Goal: Transaction & Acquisition: Obtain resource

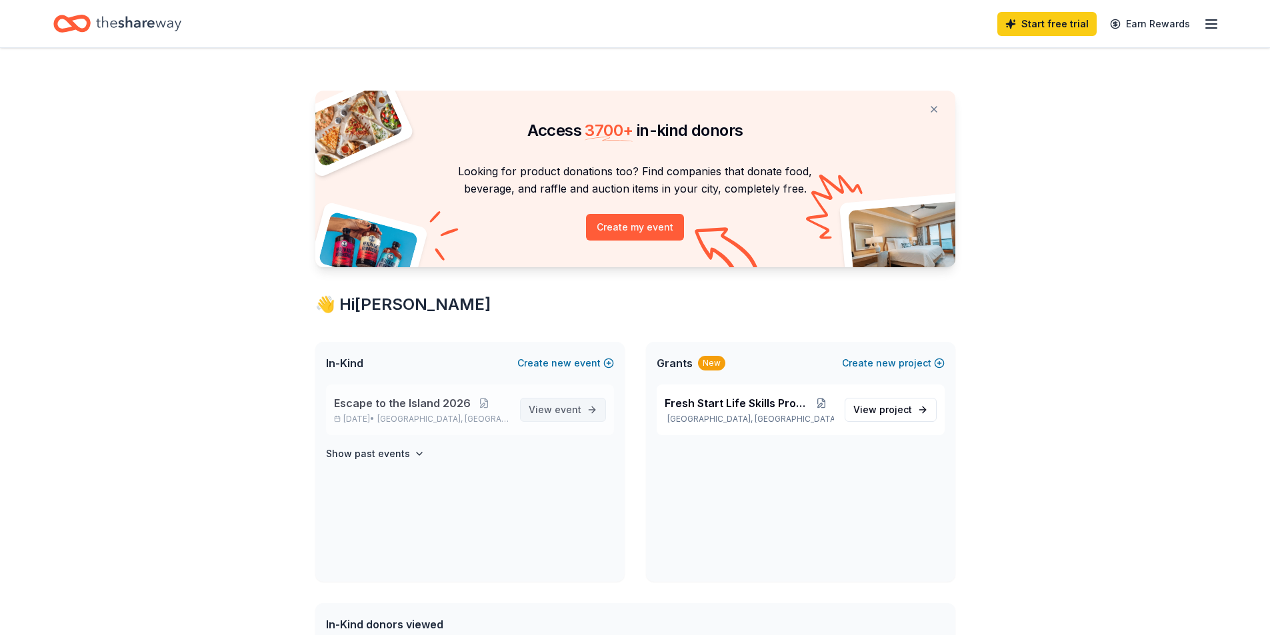
click at [540, 406] on span "View event" at bounding box center [555, 410] width 53 height 16
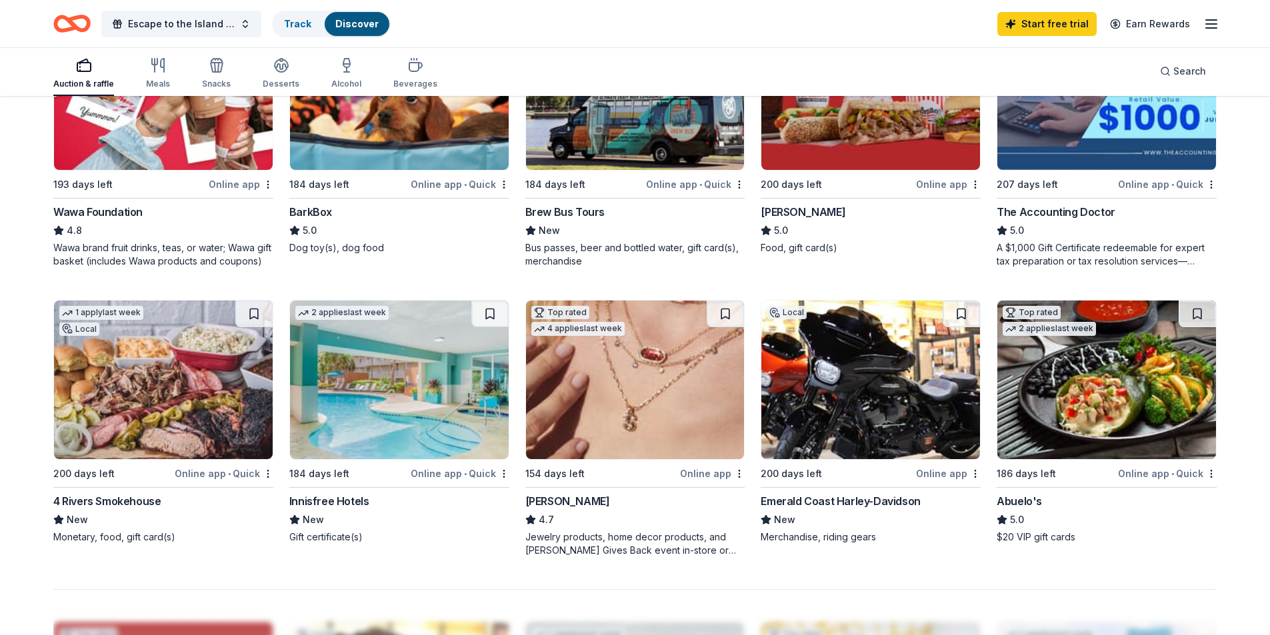
scroll to position [400, 0]
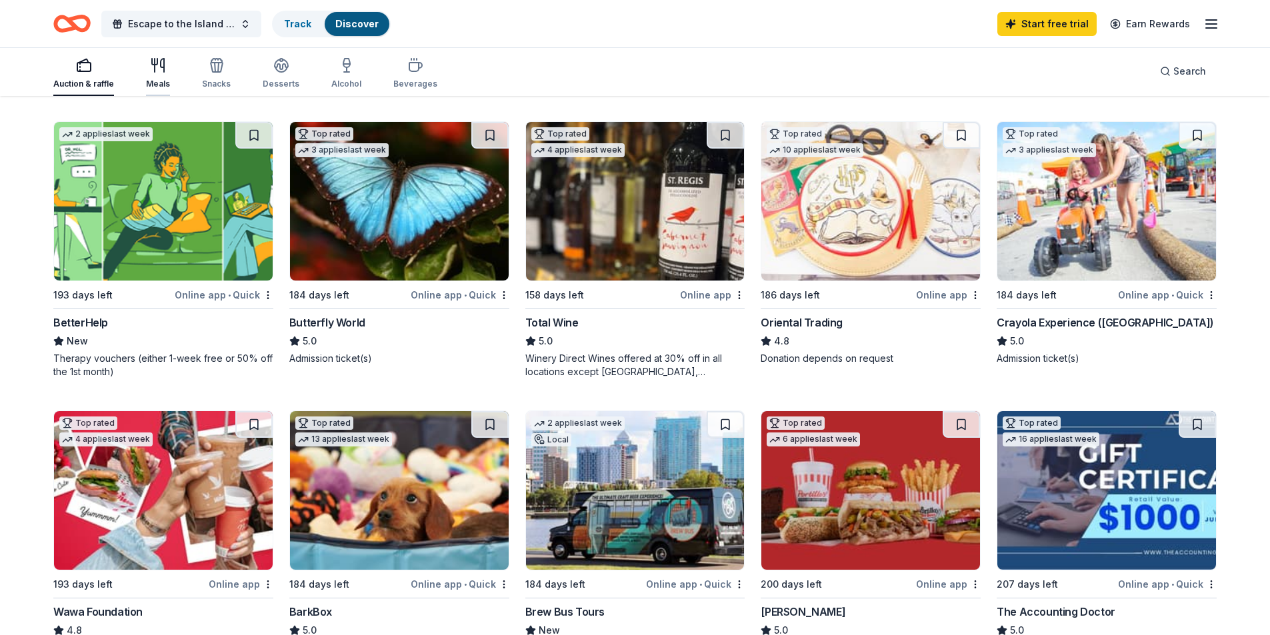
click at [155, 69] on icon "button" at bounding box center [155, 65] width 0 height 13
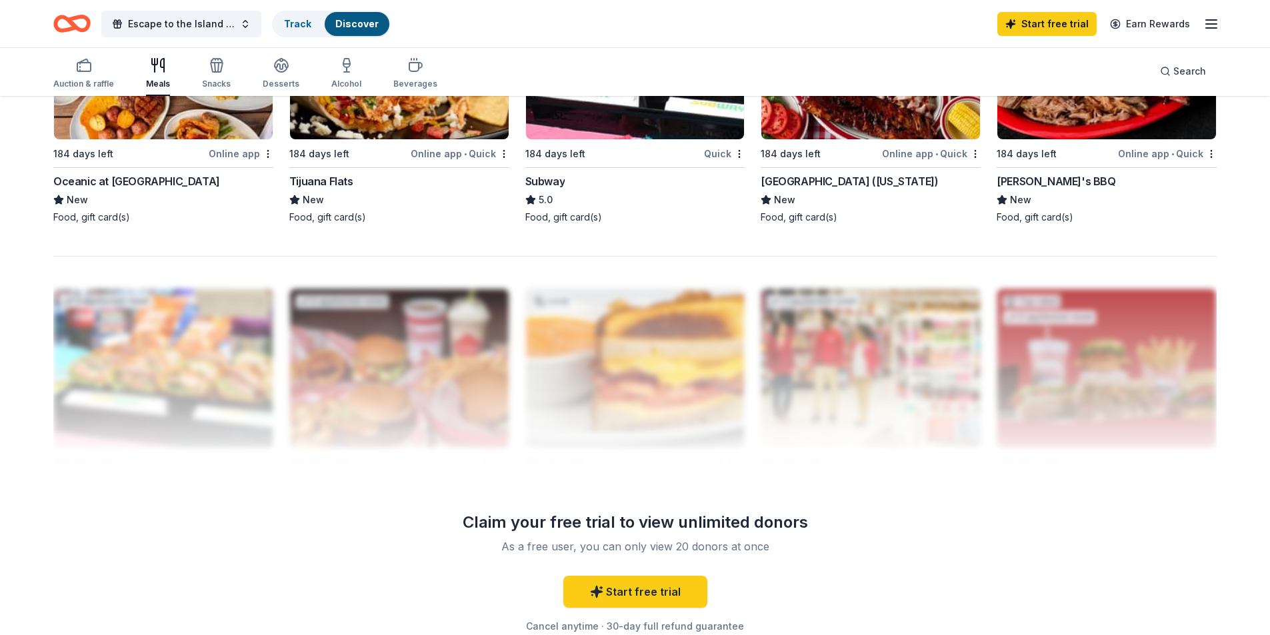
scroll to position [733, 0]
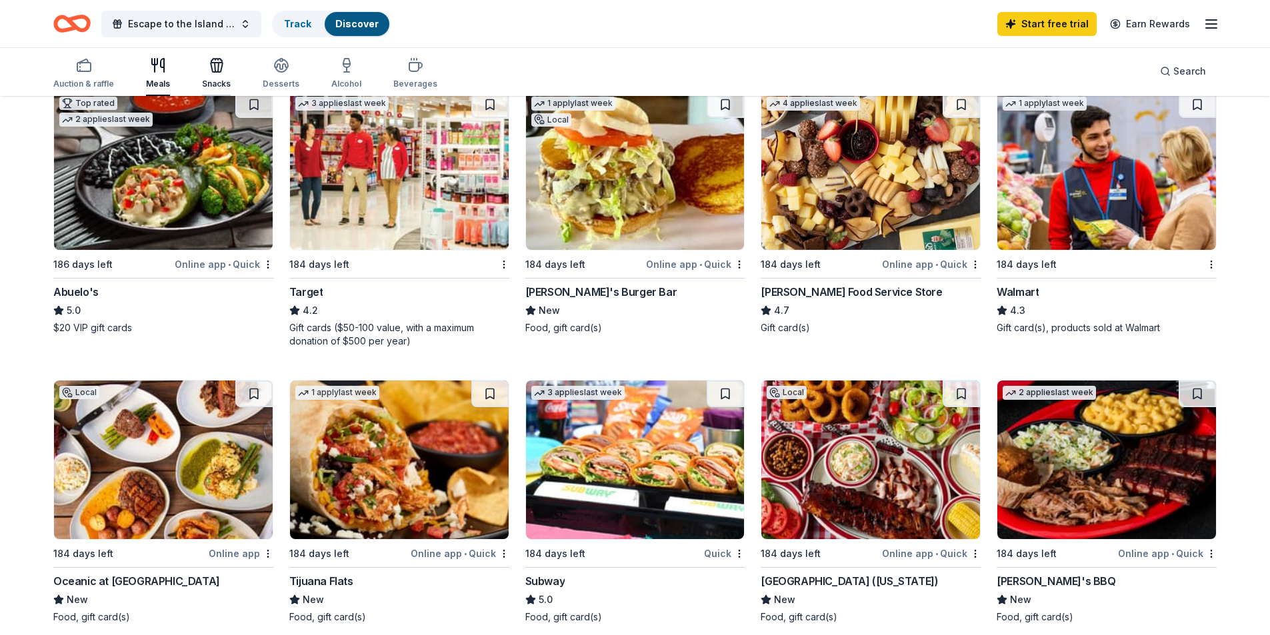
click at [208, 78] on div "Snacks" at bounding box center [216, 73] width 29 height 32
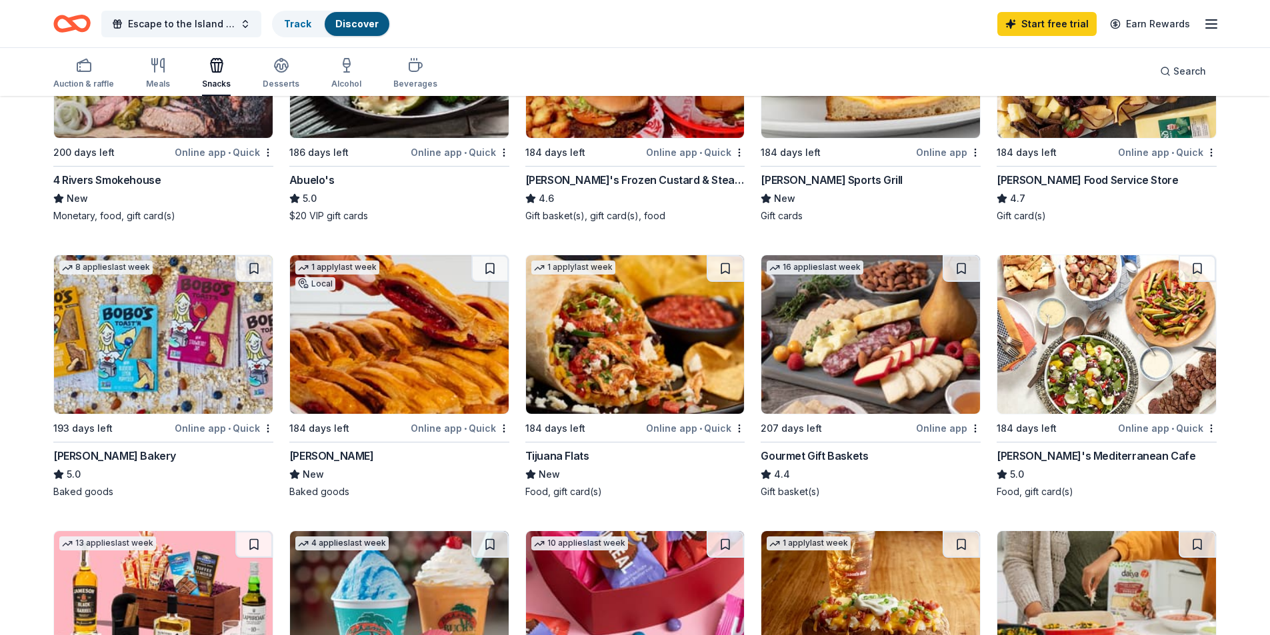
scroll to position [333, 0]
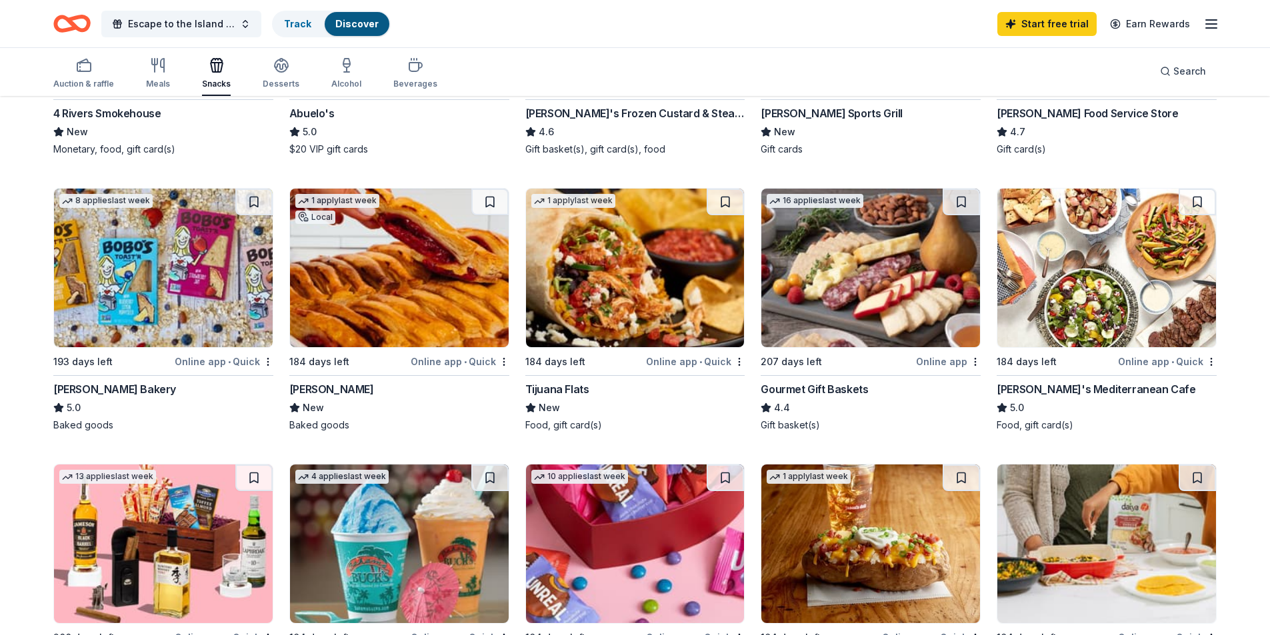
click at [405, 294] on img at bounding box center [399, 268] width 219 height 159
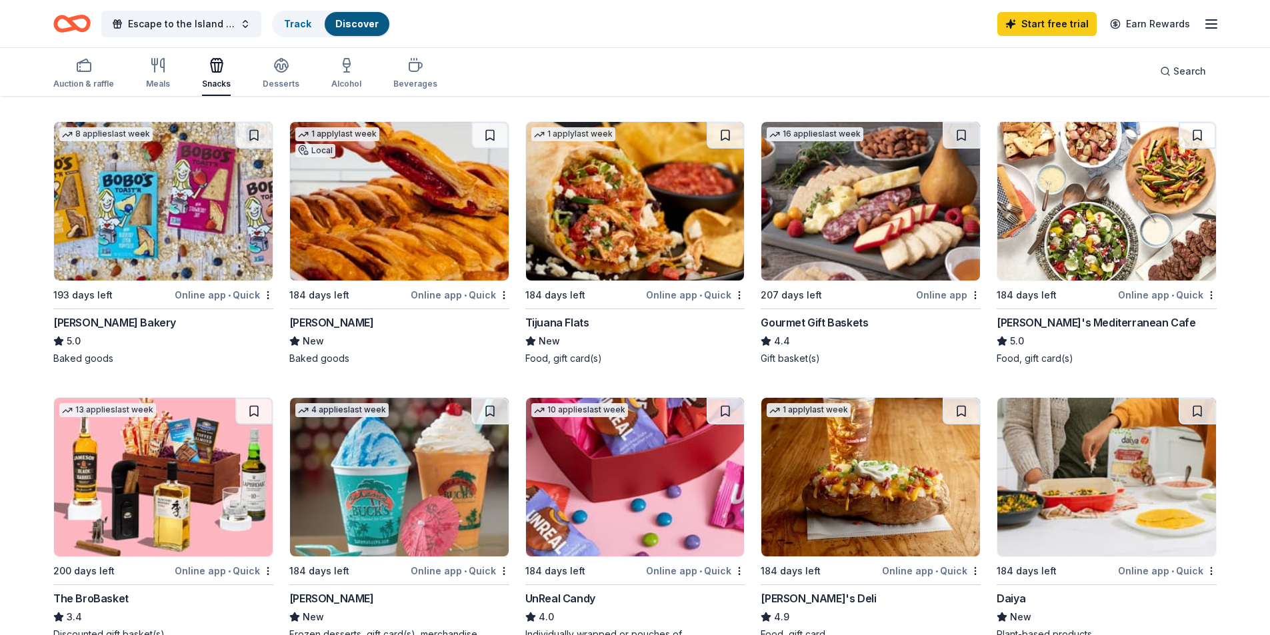
scroll to position [600, 0]
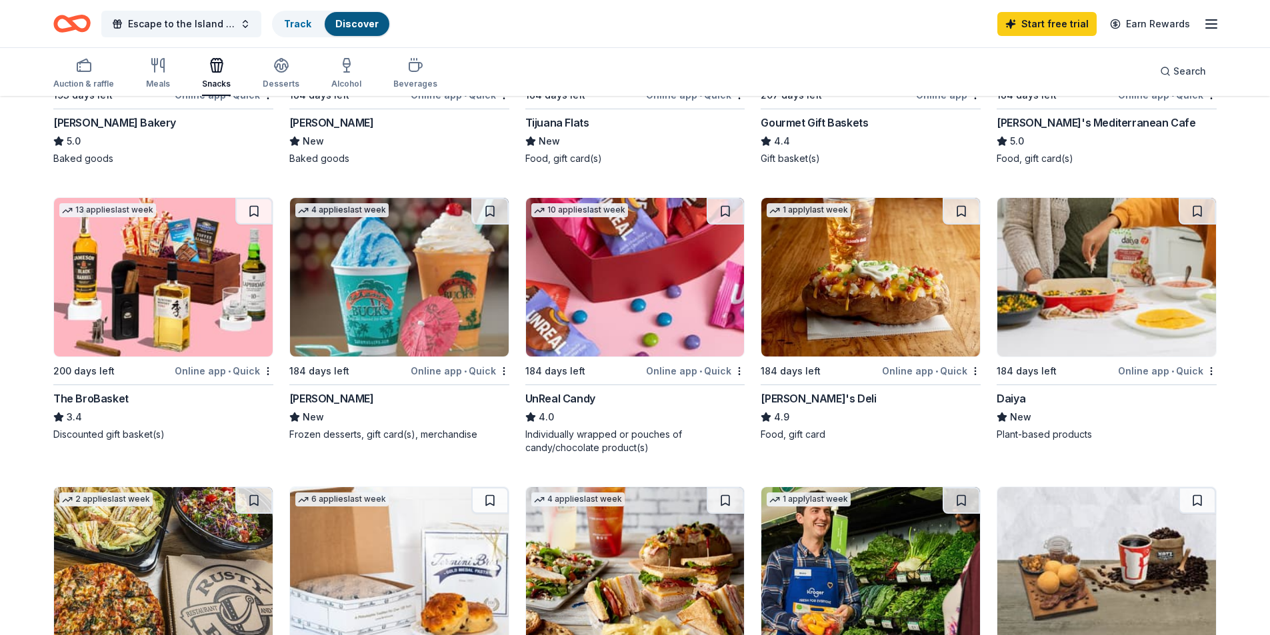
click at [869, 277] on img at bounding box center [870, 277] width 219 height 159
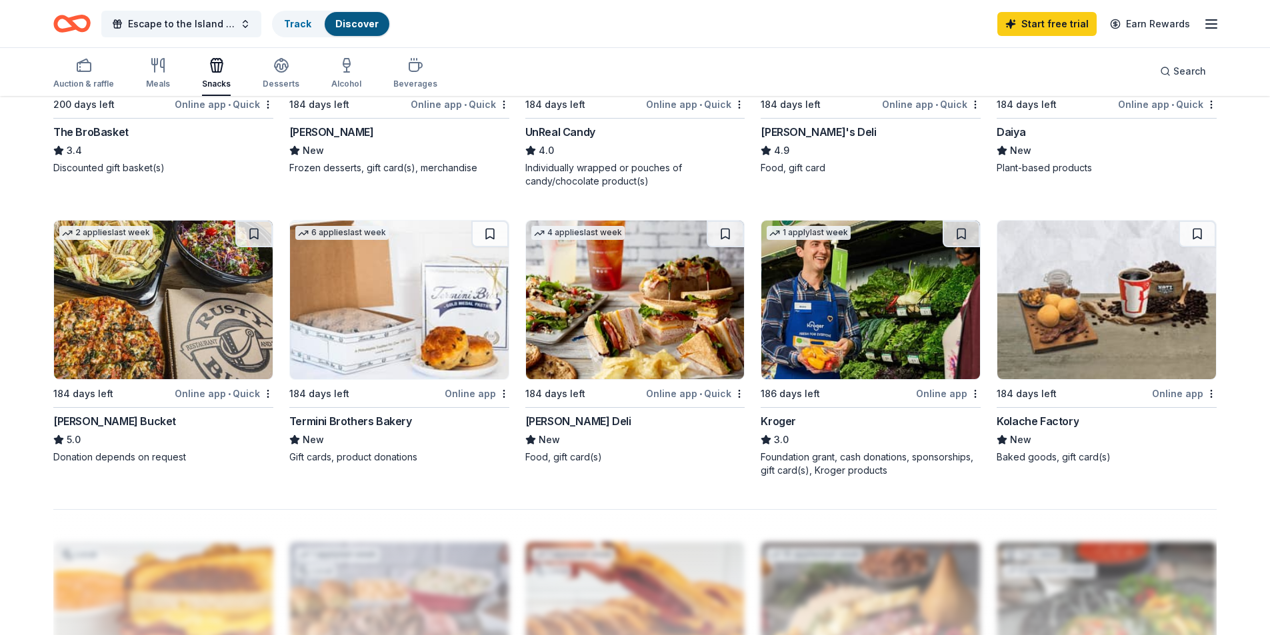
click at [587, 281] on img at bounding box center [635, 300] width 219 height 159
click at [285, 79] on div "Desserts" at bounding box center [281, 84] width 37 height 11
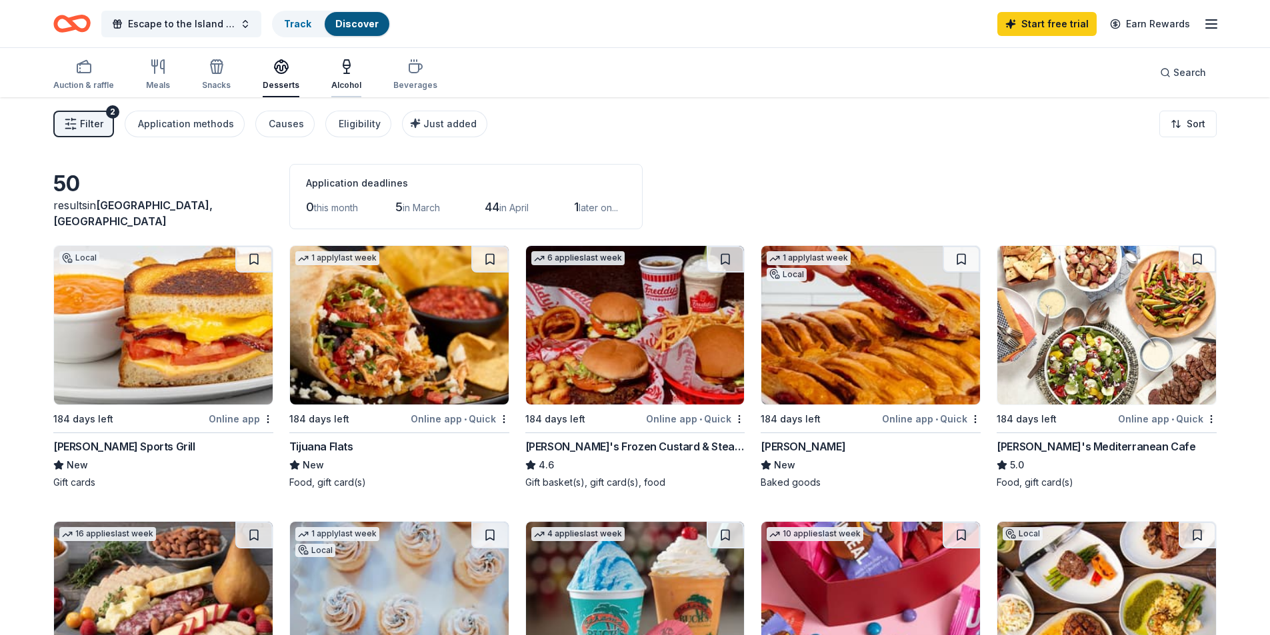
click at [342, 78] on div "Alcohol" at bounding box center [346, 75] width 30 height 32
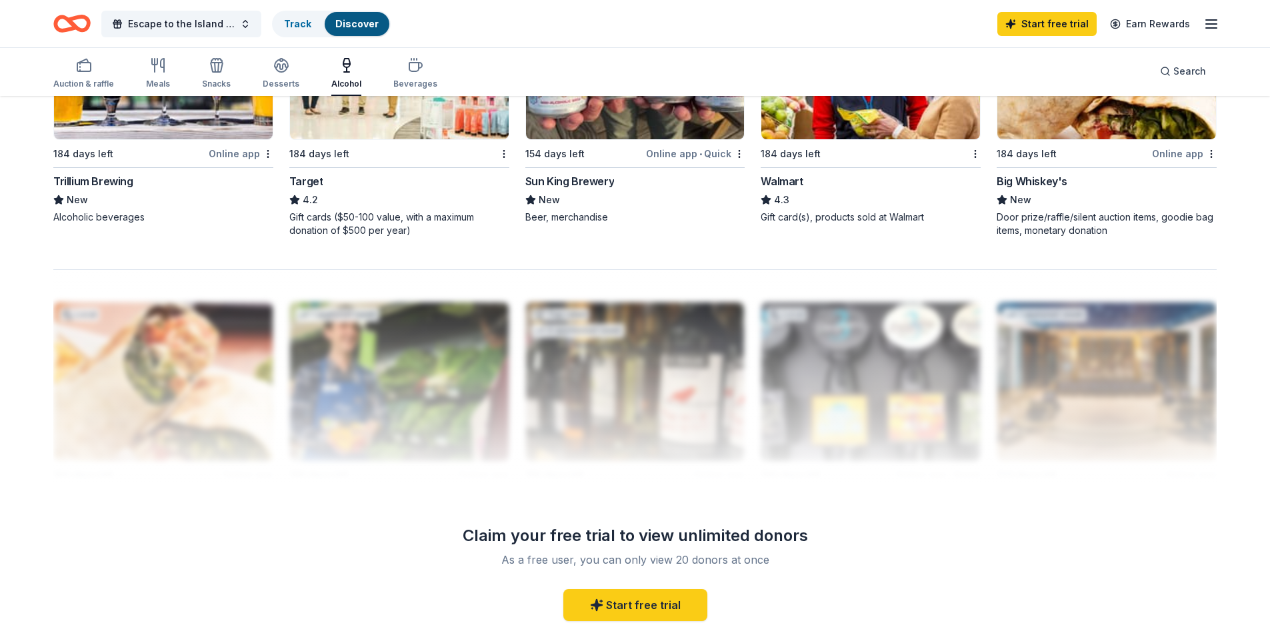
scroll to position [867, 0]
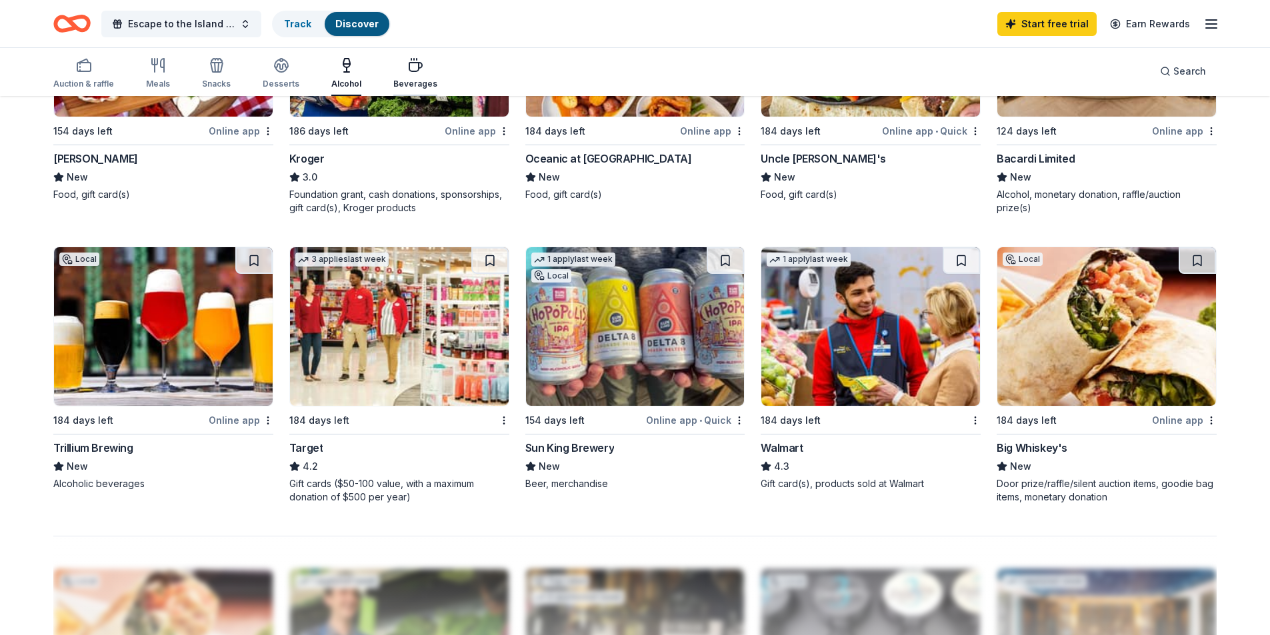
click at [400, 71] on div "button" at bounding box center [415, 65] width 44 height 16
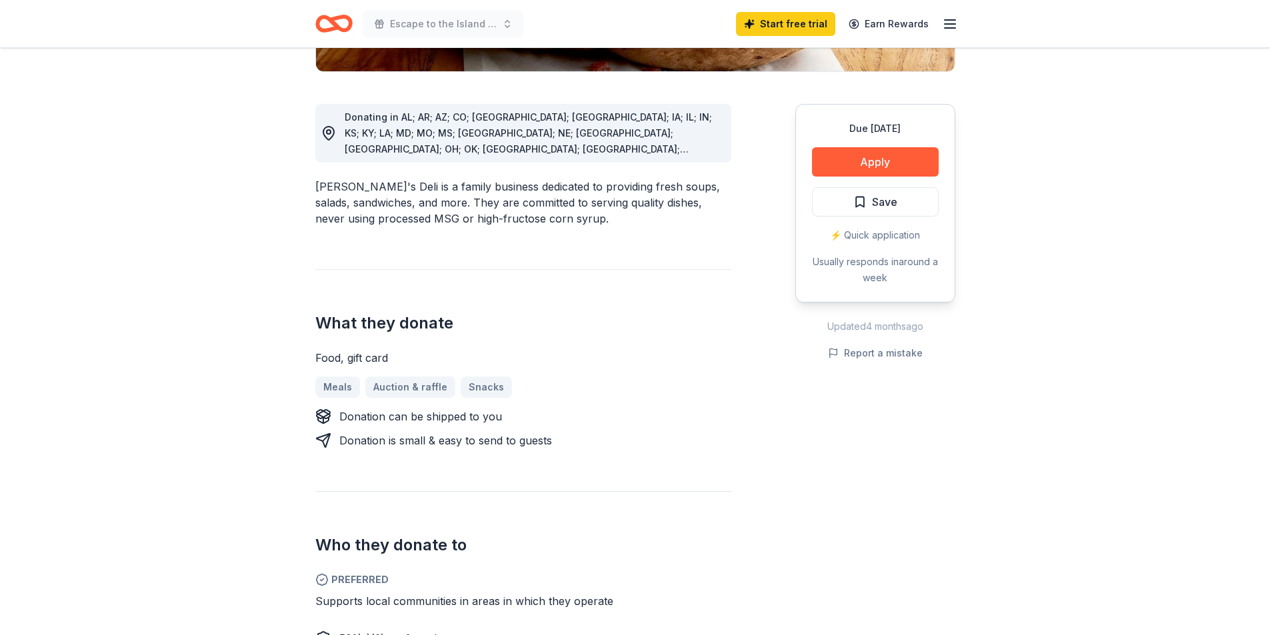
scroll to position [667, 0]
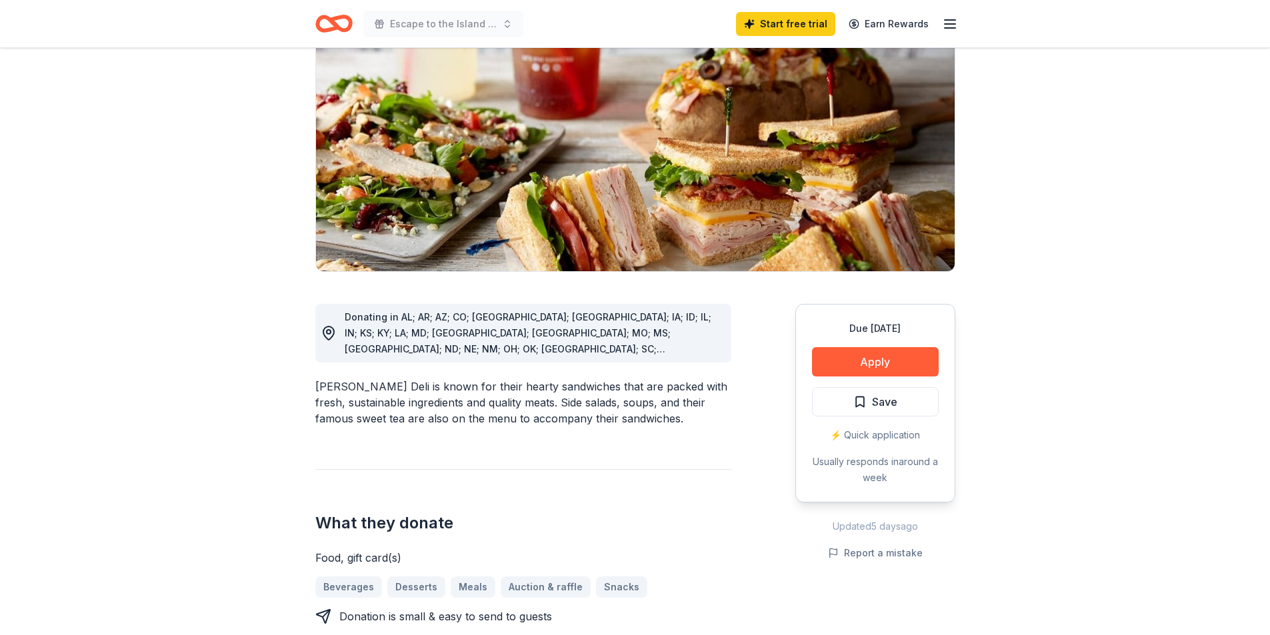
scroll to position [200, 0]
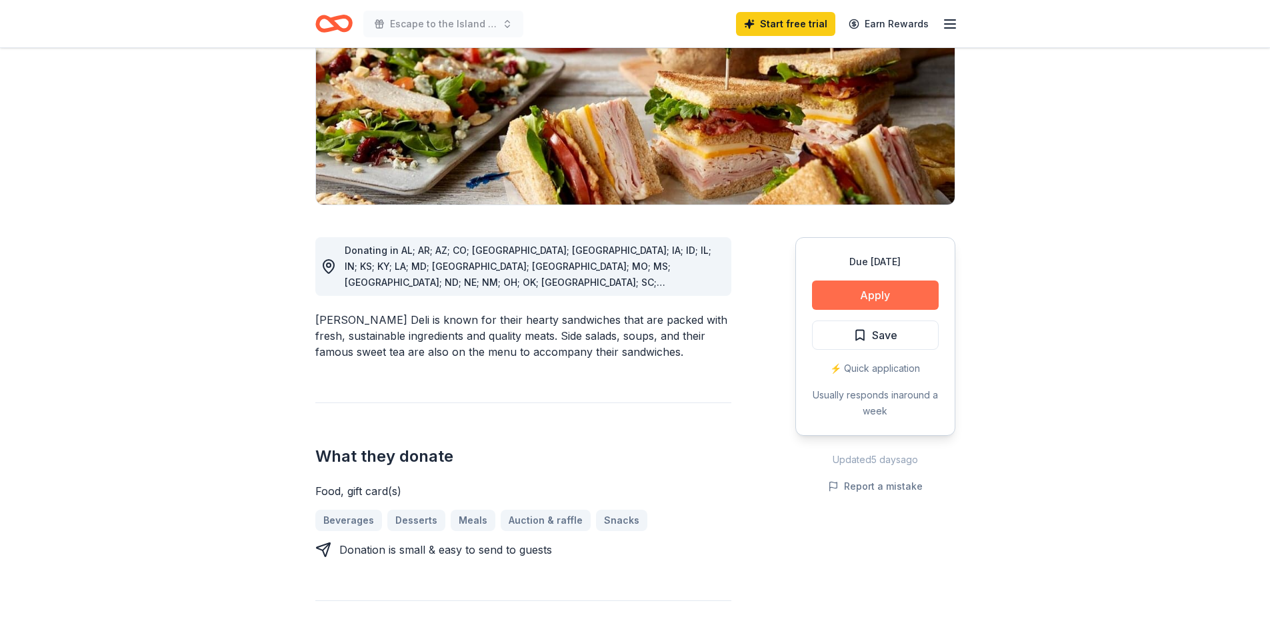
click at [848, 287] on button "Apply" at bounding box center [875, 295] width 127 height 29
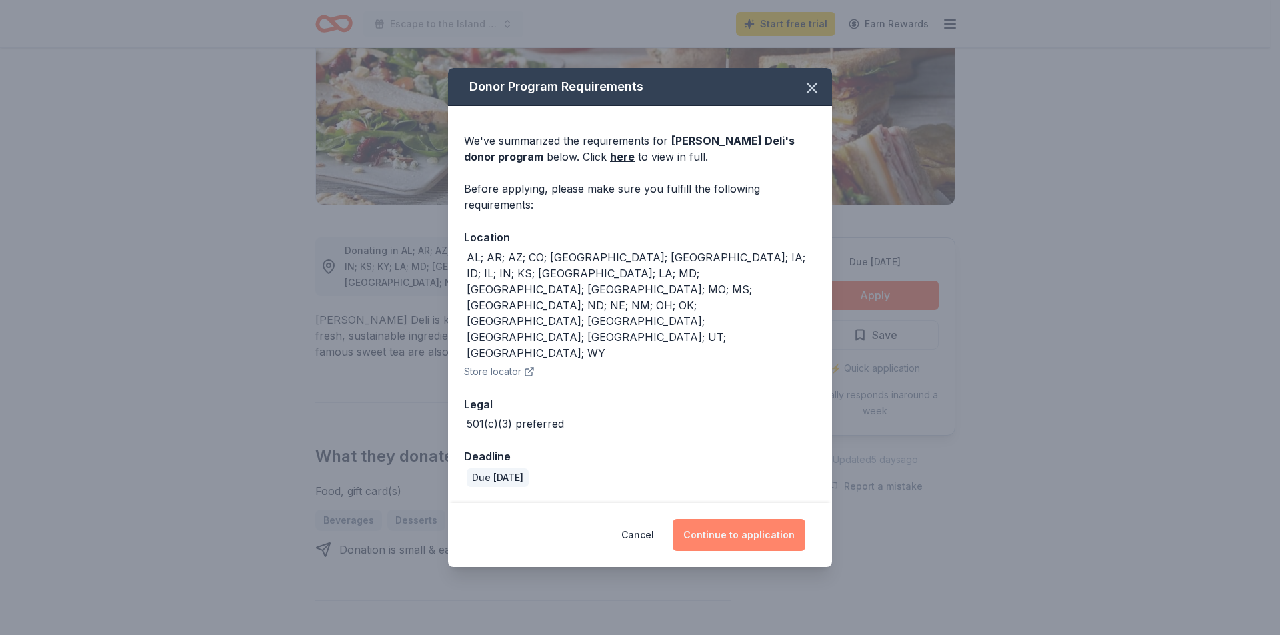
click at [768, 519] on button "Continue to application" at bounding box center [739, 535] width 133 height 32
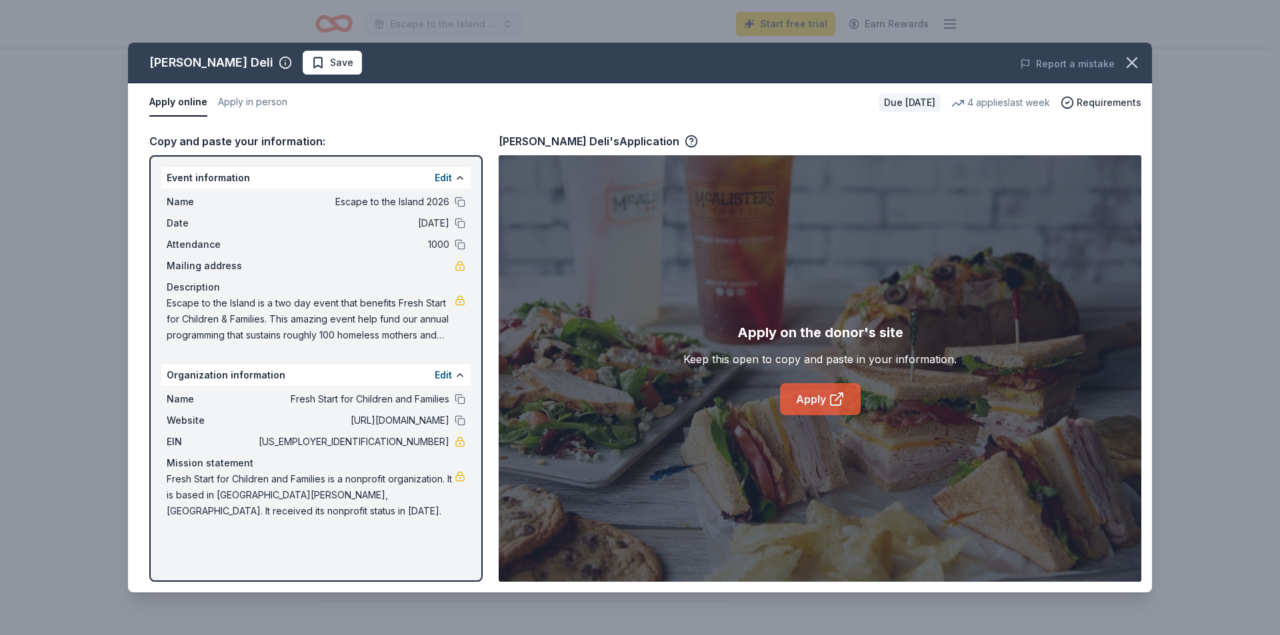
click at [805, 399] on link "Apply" at bounding box center [820, 399] width 81 height 32
click at [1111, 98] on span "Requirements" at bounding box center [1109, 103] width 65 height 16
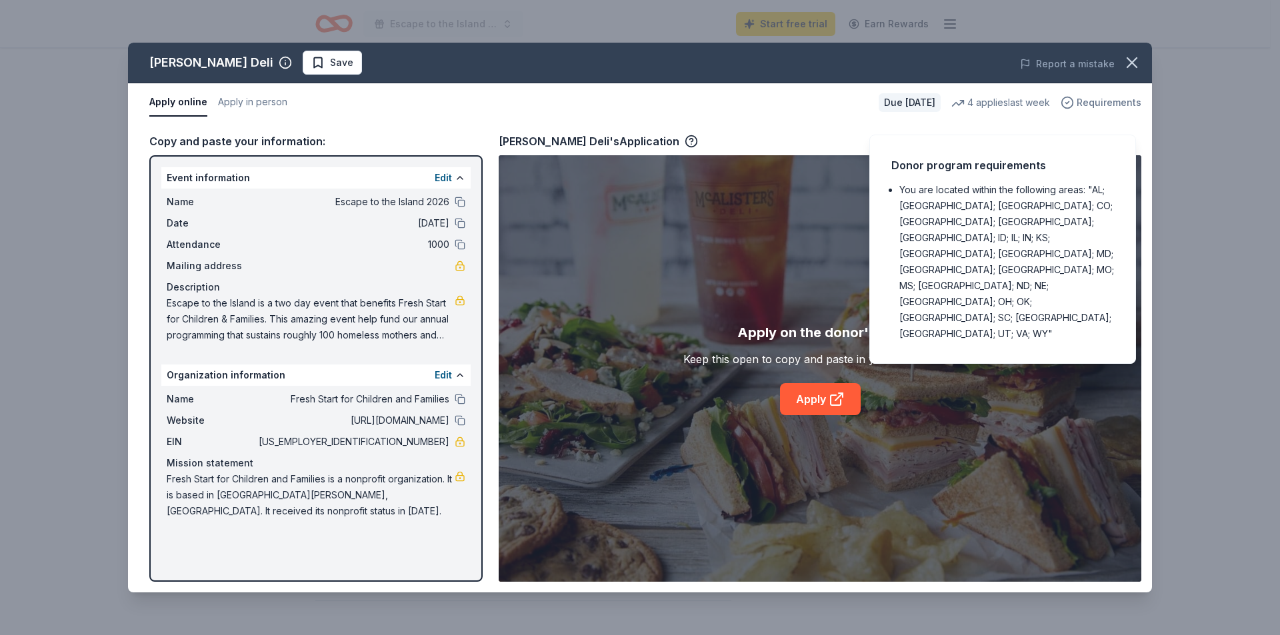
click at [1111, 95] on span "Requirements" at bounding box center [1109, 103] width 65 height 16
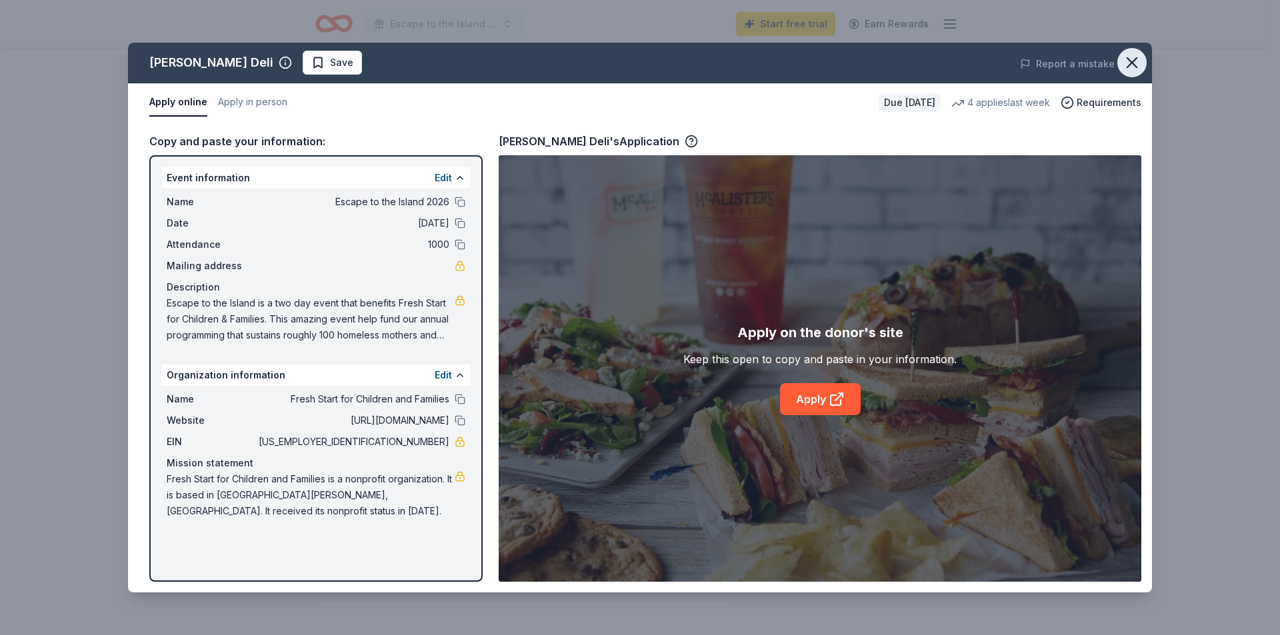
click at [1138, 63] on icon "button" at bounding box center [1132, 62] width 19 height 19
